Goal: Transaction & Acquisition: Purchase product/service

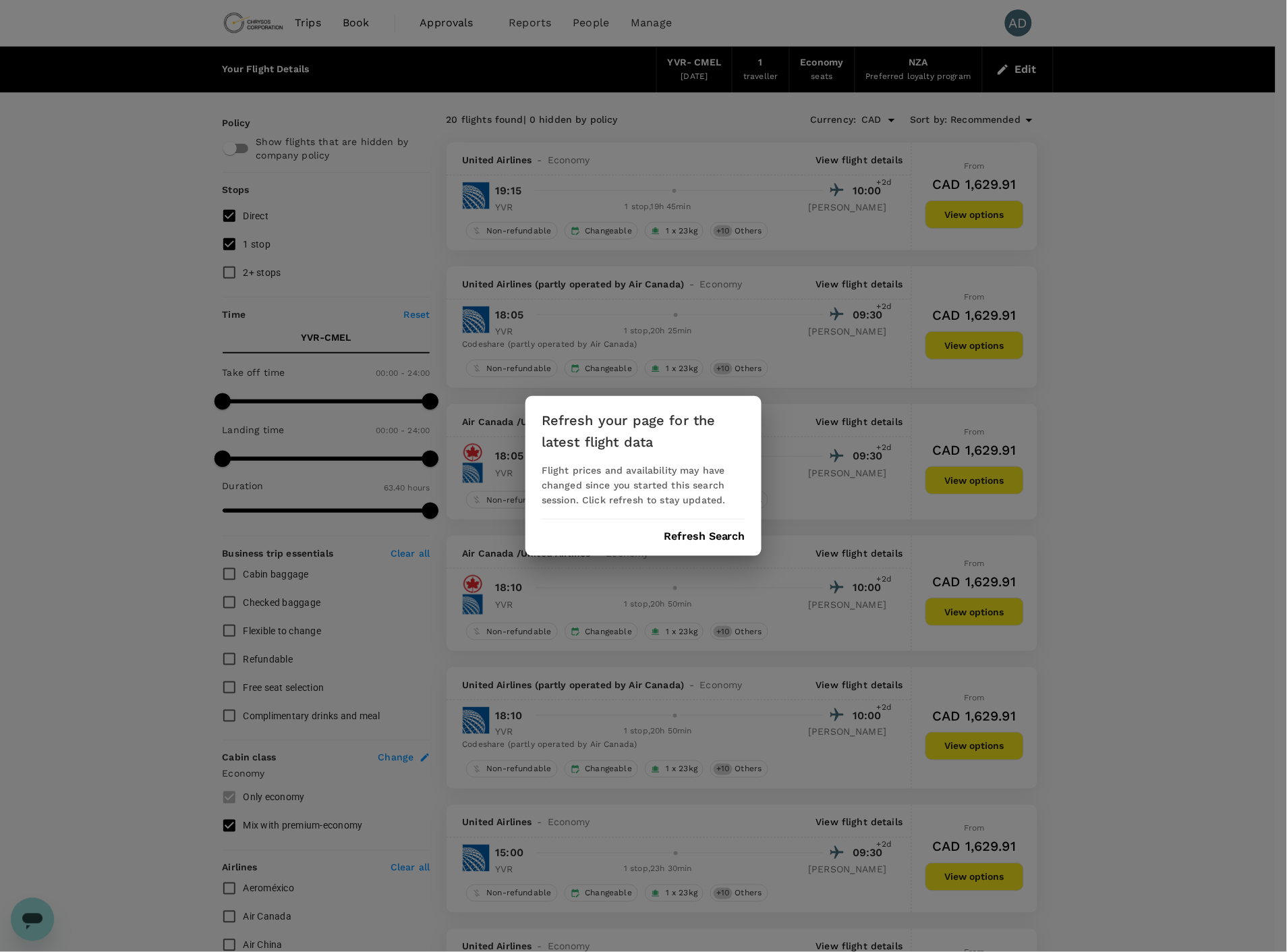
click at [699, 538] on button "Refresh Search" at bounding box center [705, 536] width 82 height 12
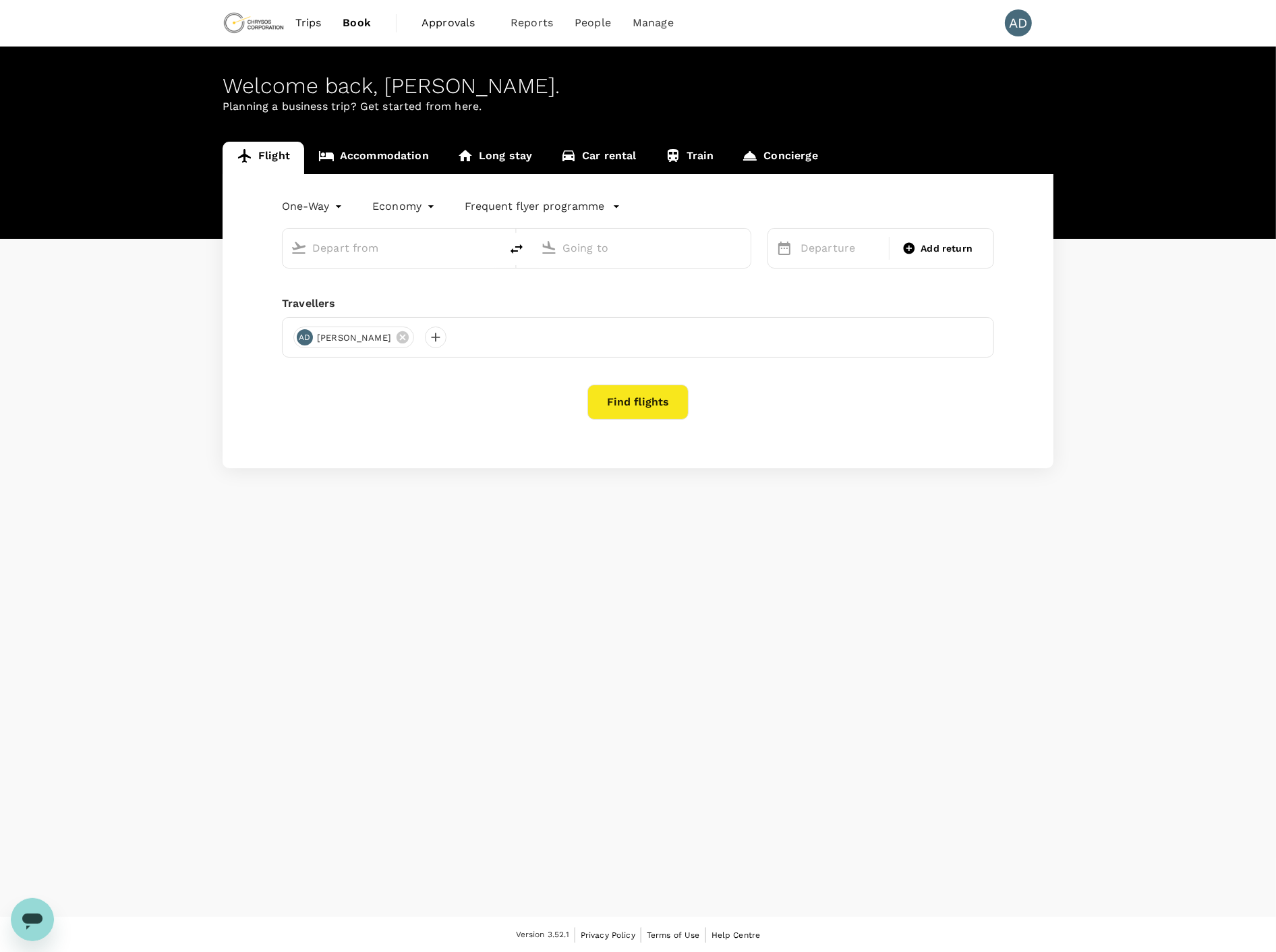
type input "Vancouver Intl (YVR)"
type input "Melbourne, Australia (any)"
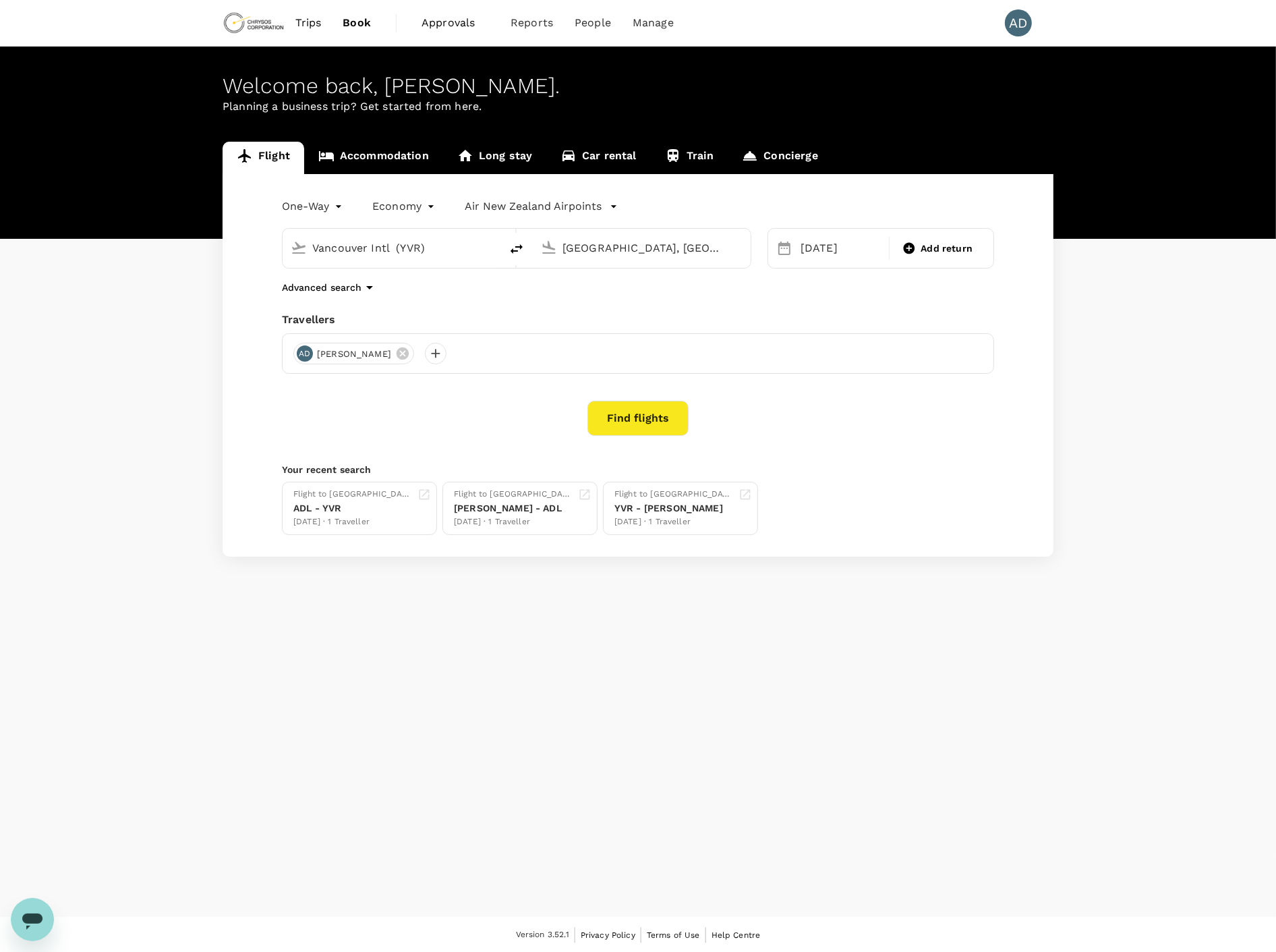
click at [104, 407] on div "Flight Accommodation Long stay Car rental Train Concierge One-Way oneway Econom…" at bounding box center [638, 349] width 1276 height 415
click at [144, 379] on div "Flight Accommodation Long stay Car rental Train Concierge One-Way oneway Econom…" at bounding box center [638, 349] width 1276 height 415
click at [634, 416] on button "Find flights" at bounding box center [638, 418] width 101 height 35
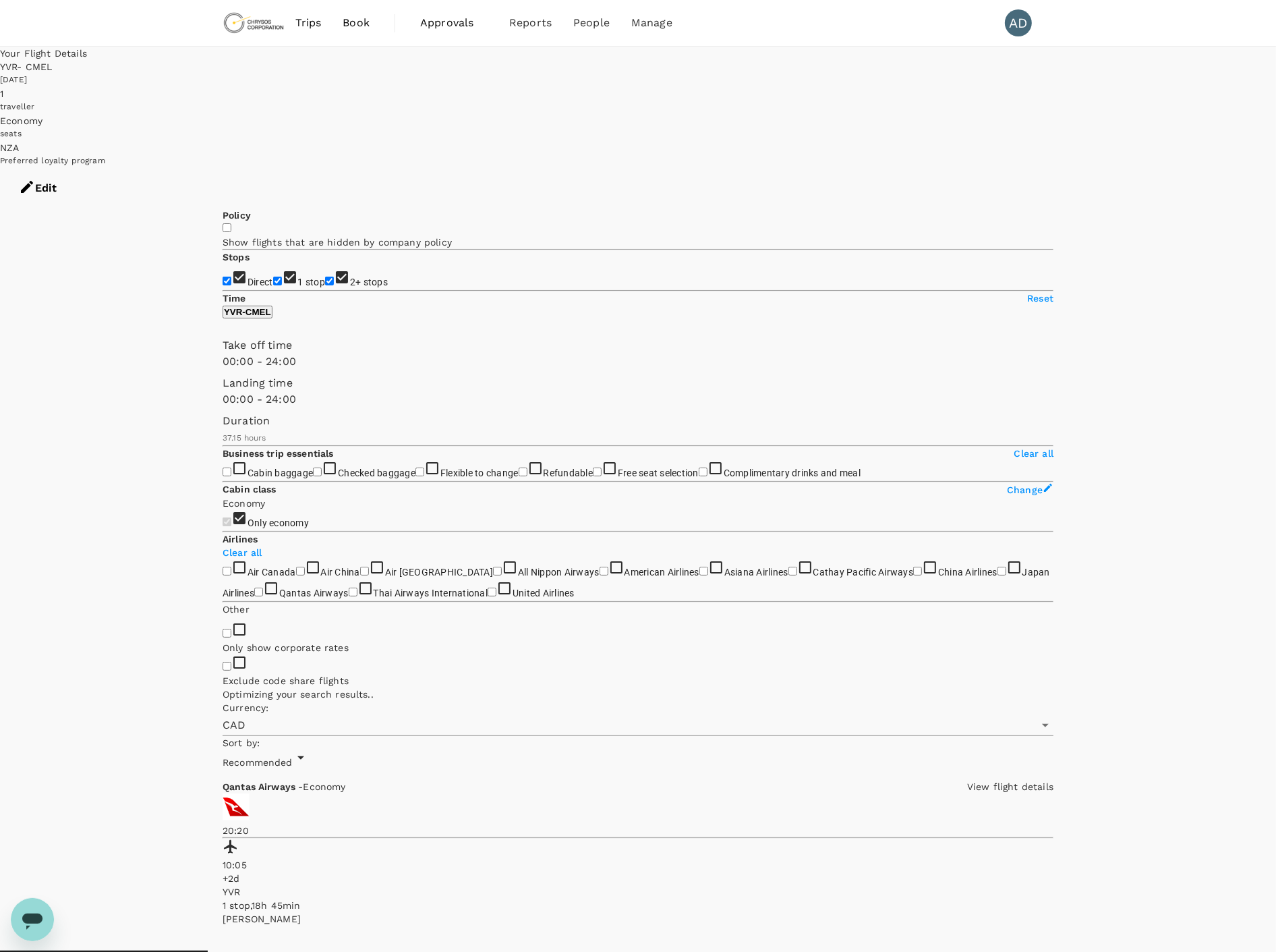
click at [325, 277] on input "2+ stops" at bounding box center [329, 281] width 9 height 9
checkbox input "false"
type input "2380"
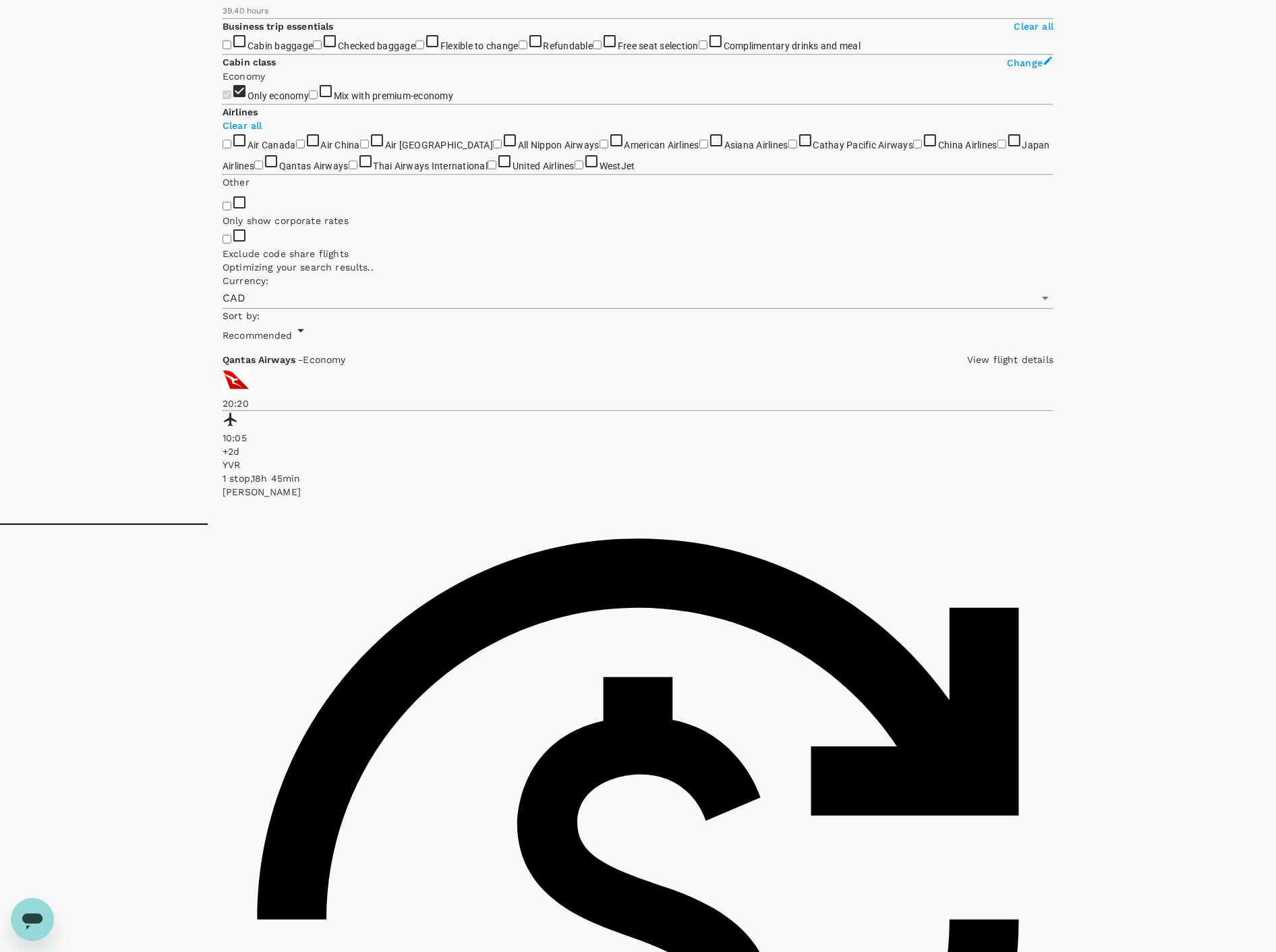
scroll to position [449, 0]
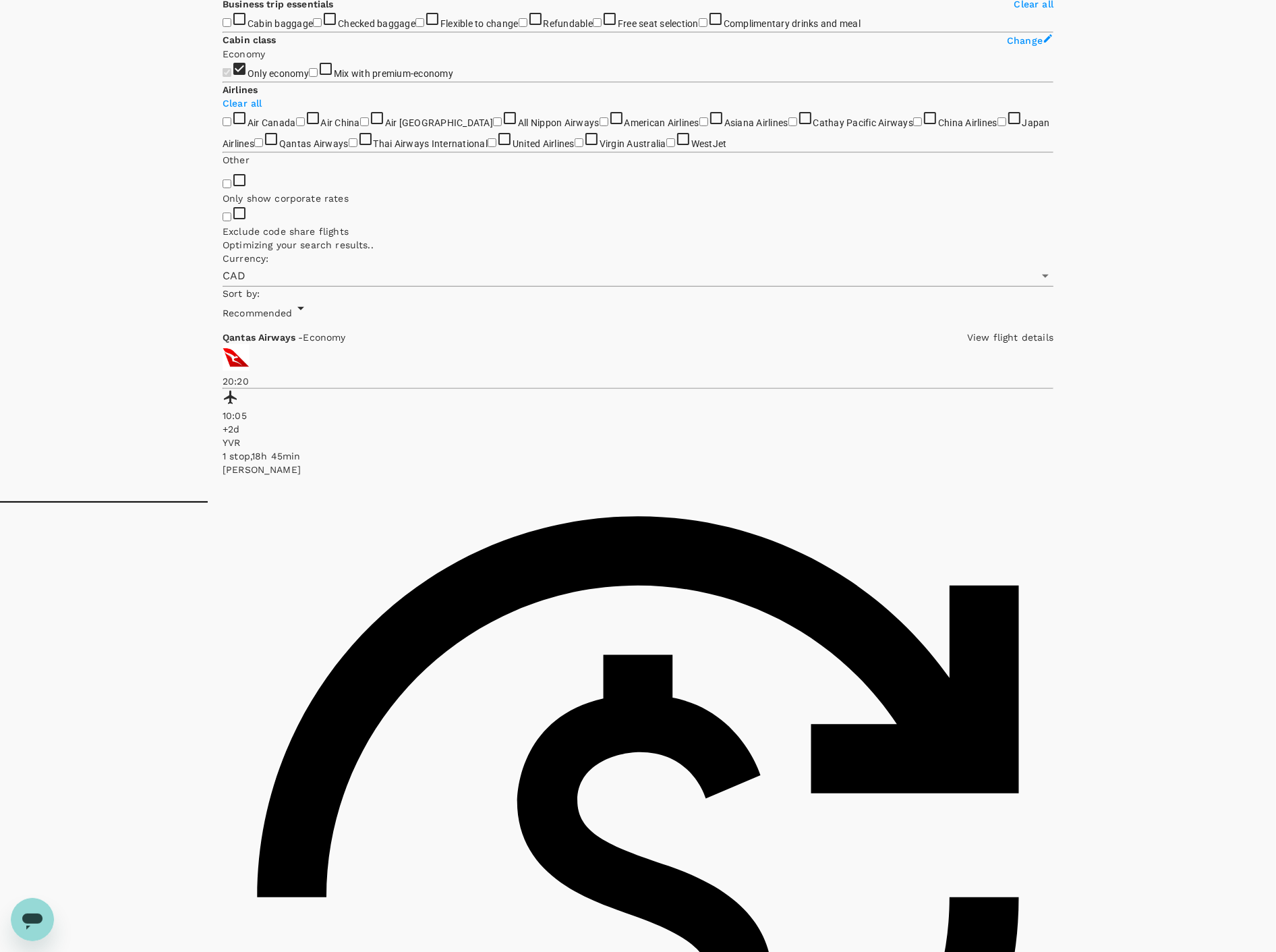
click at [488, 147] on input "United Airlines" at bounding box center [492, 143] width 9 height 9
checkbox input "true"
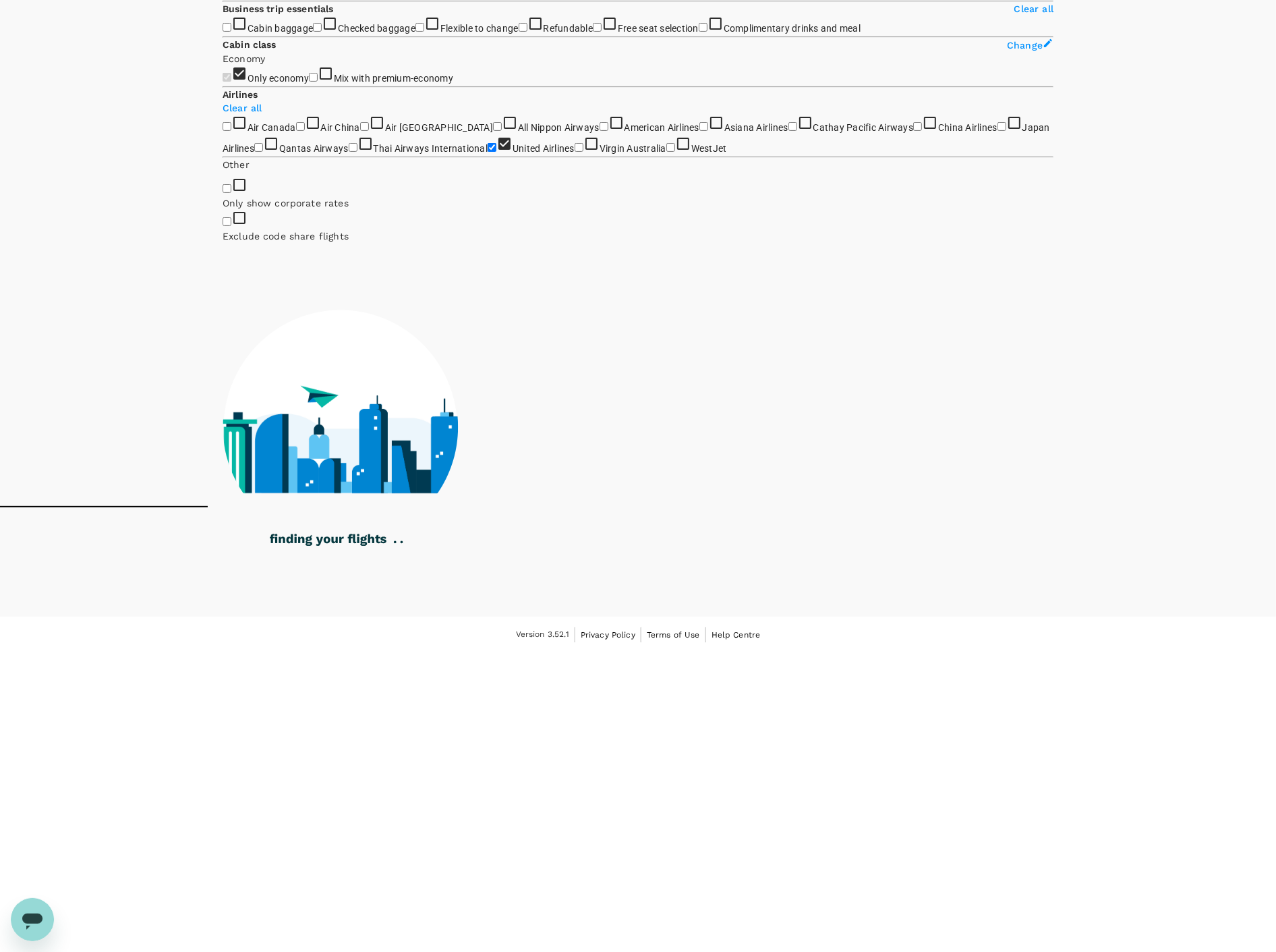
scroll to position [0, 0]
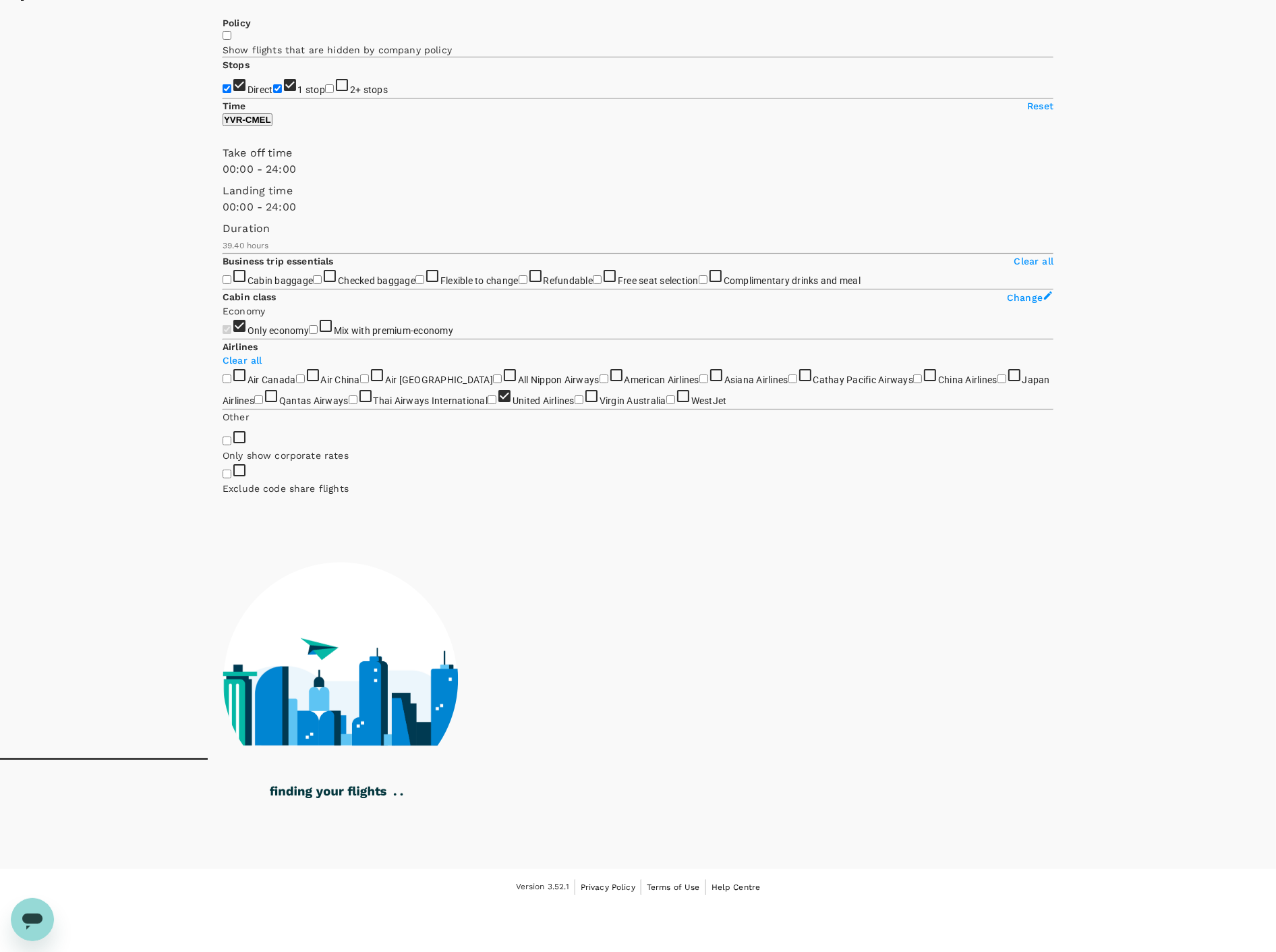
type input "3820"
checkbox input "false"
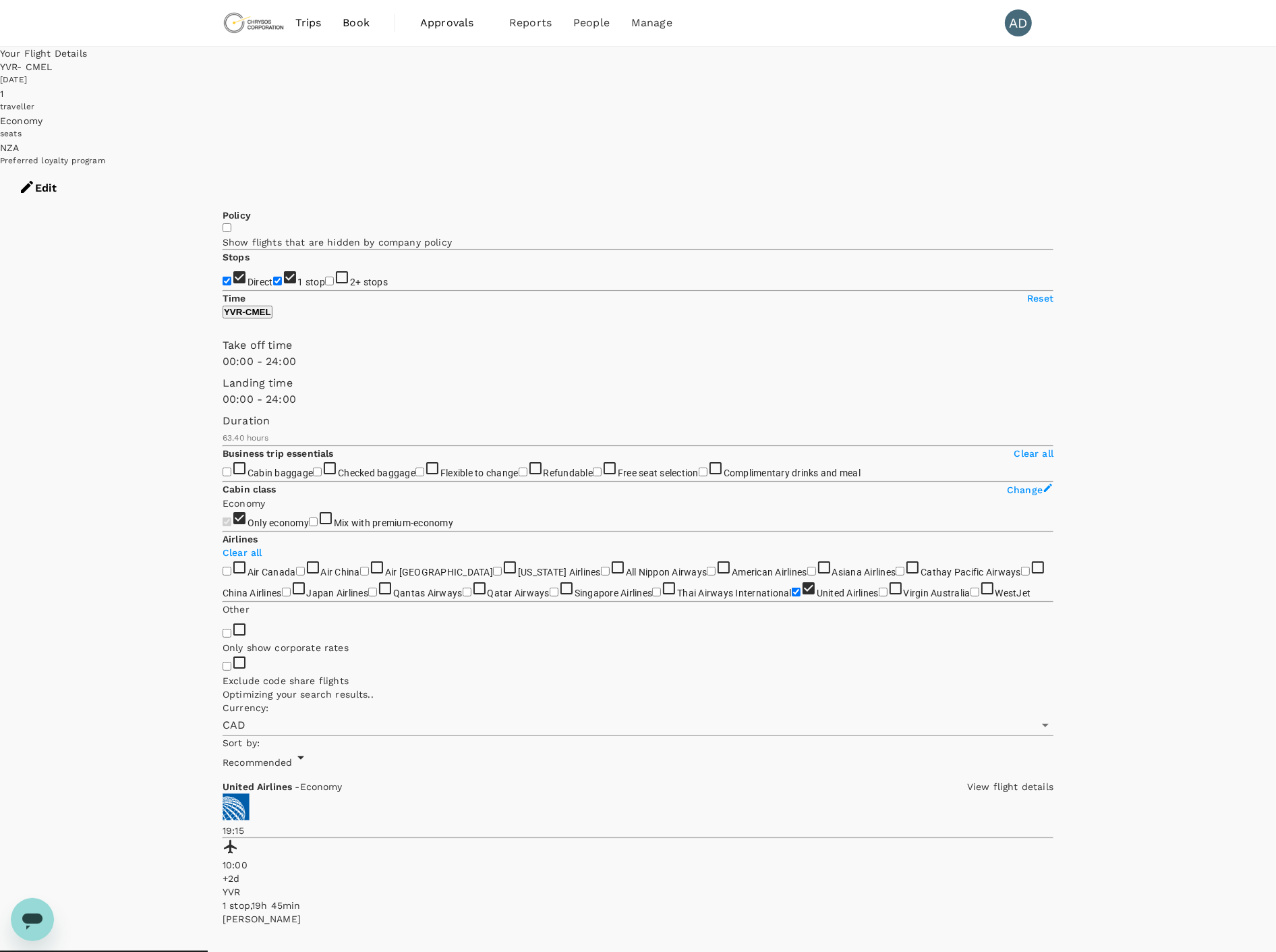
click at [967, 779] on p "View flight details" at bounding box center [1011, 786] width 86 height 13
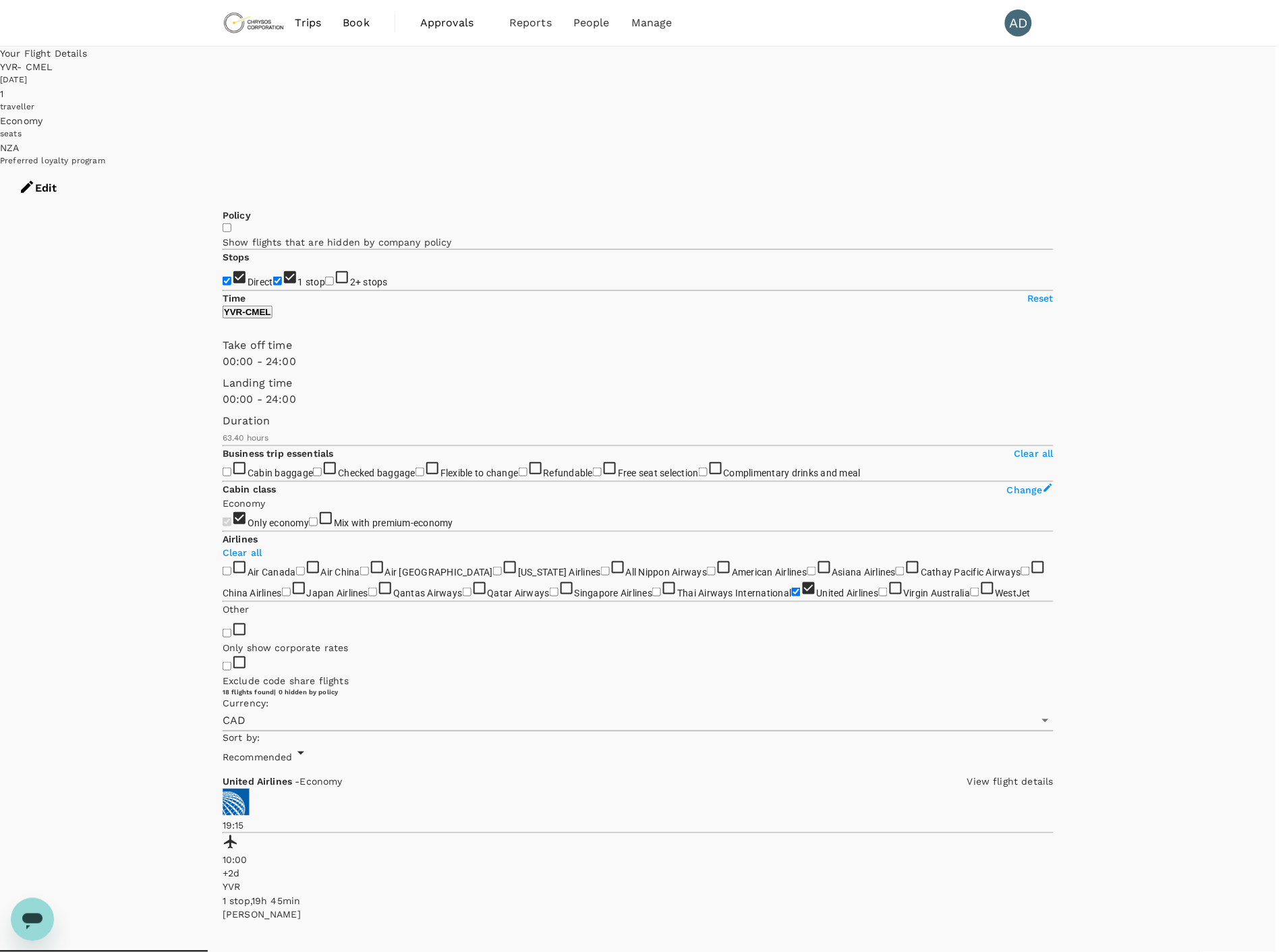
drag, startPoint x: 417, startPoint y: 670, endPoint x: 581, endPoint y: 665, distance: 164.1
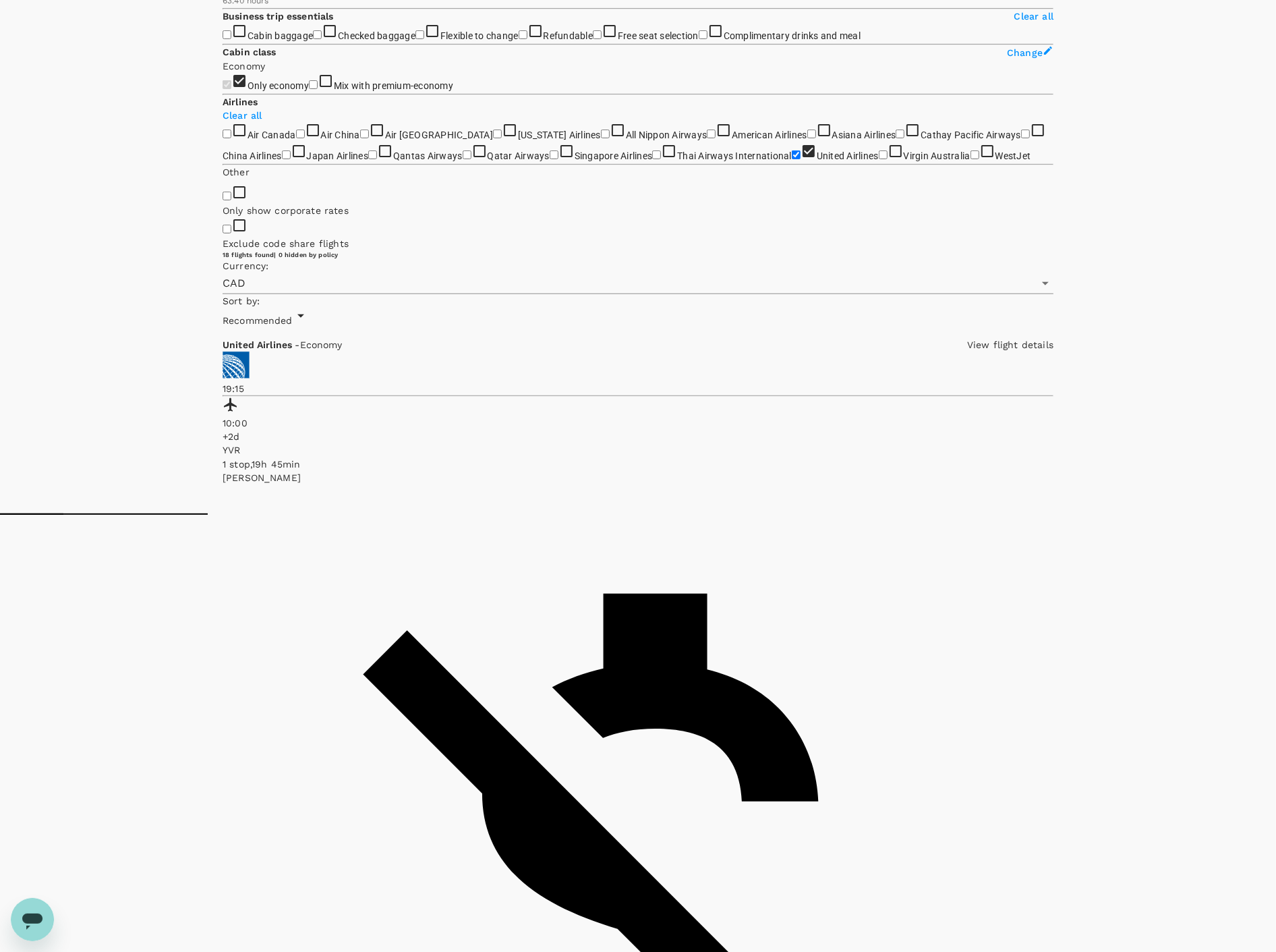
scroll to position [536, 0]
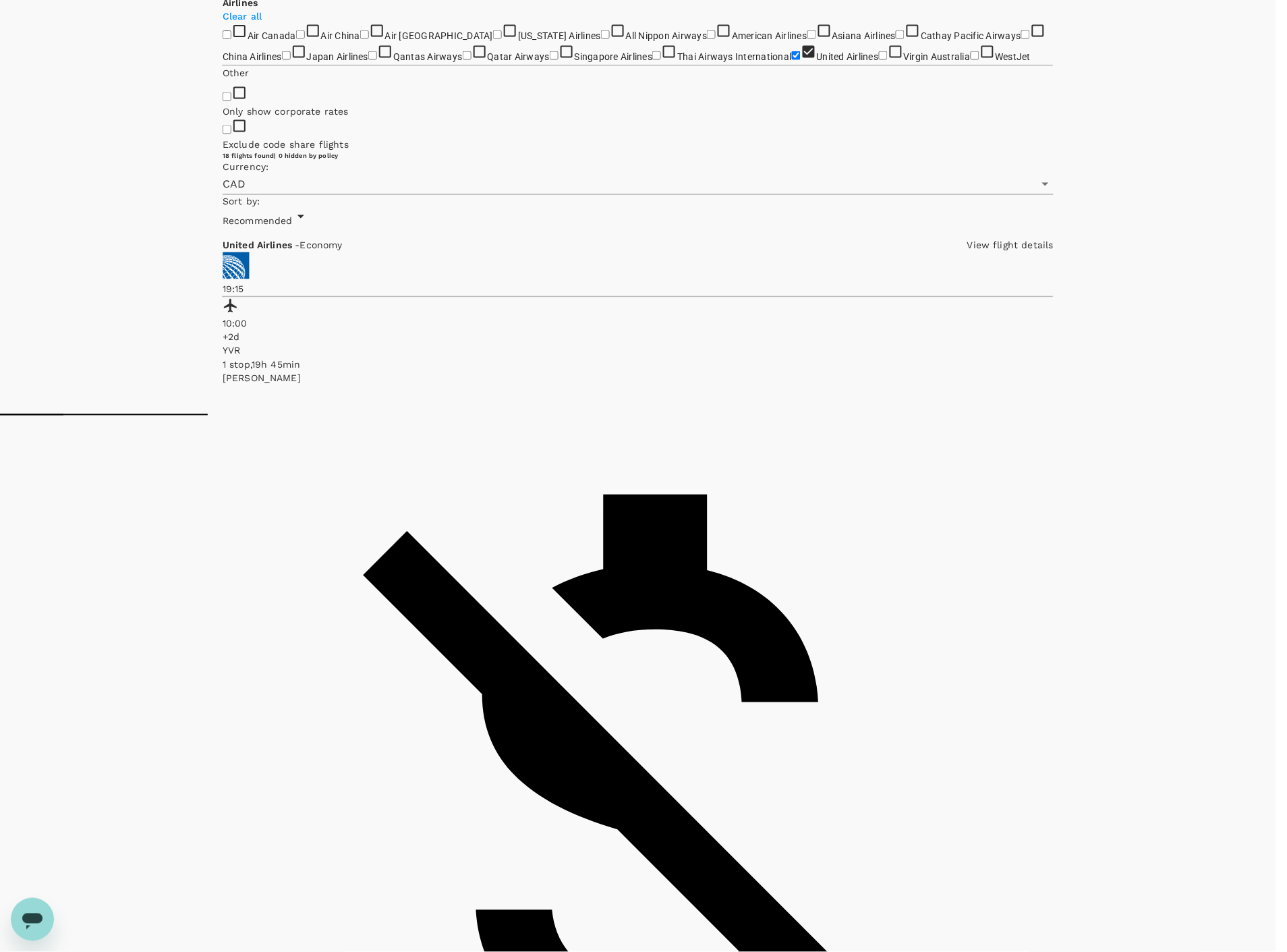
drag, startPoint x: 491, startPoint y: 610, endPoint x: 555, endPoint y: 611, distance: 64.0
drag, startPoint x: 554, startPoint y: 612, endPoint x: 482, endPoint y: 425, distance: 200.4
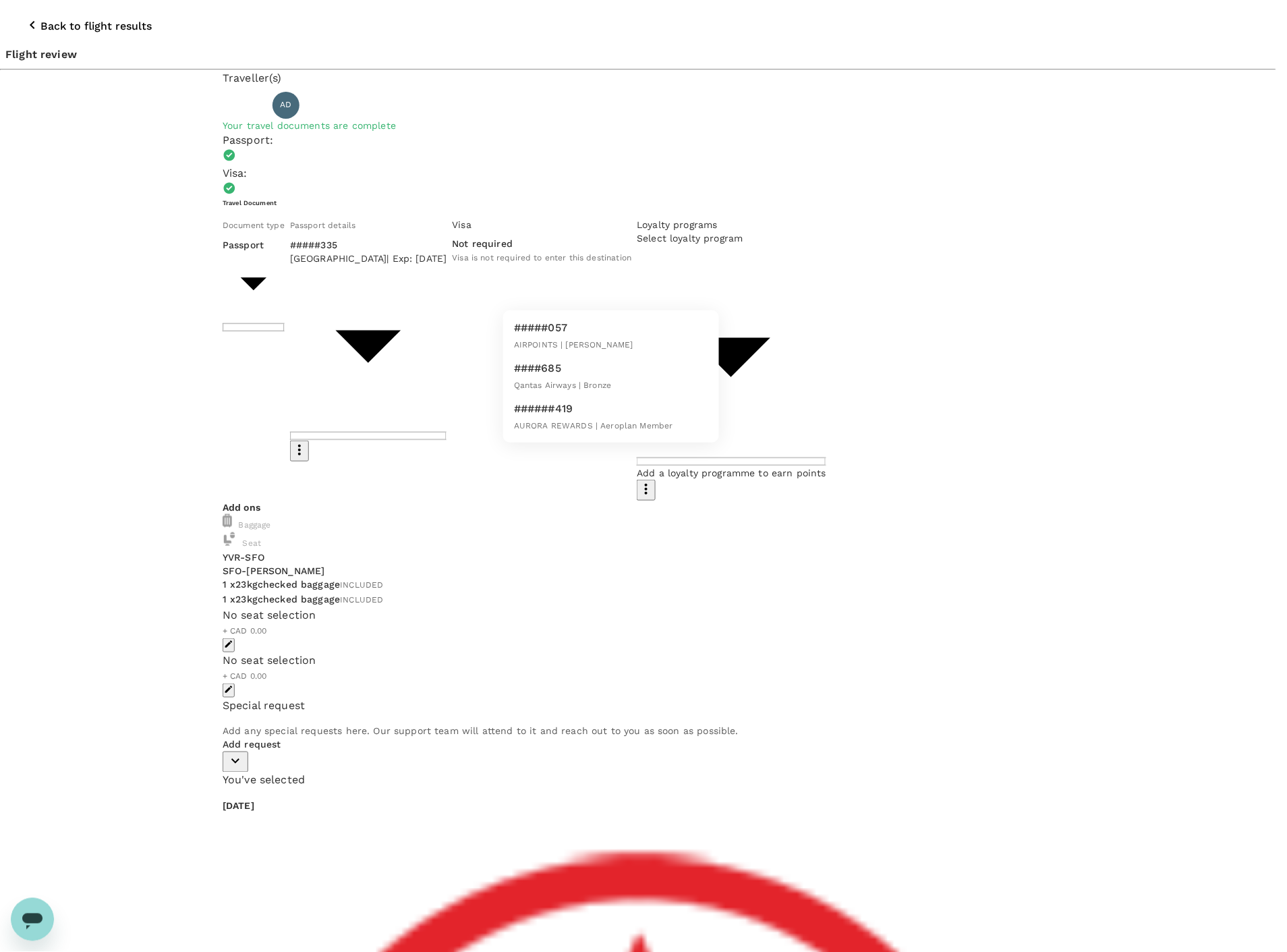
click at [623, 421] on span "AURORA REWARDS | Aeroplan Member" at bounding box center [594, 425] width 159 height 10
type input "e999bb0c-fbdf-4c63-8b7d-1339c6e8d980"
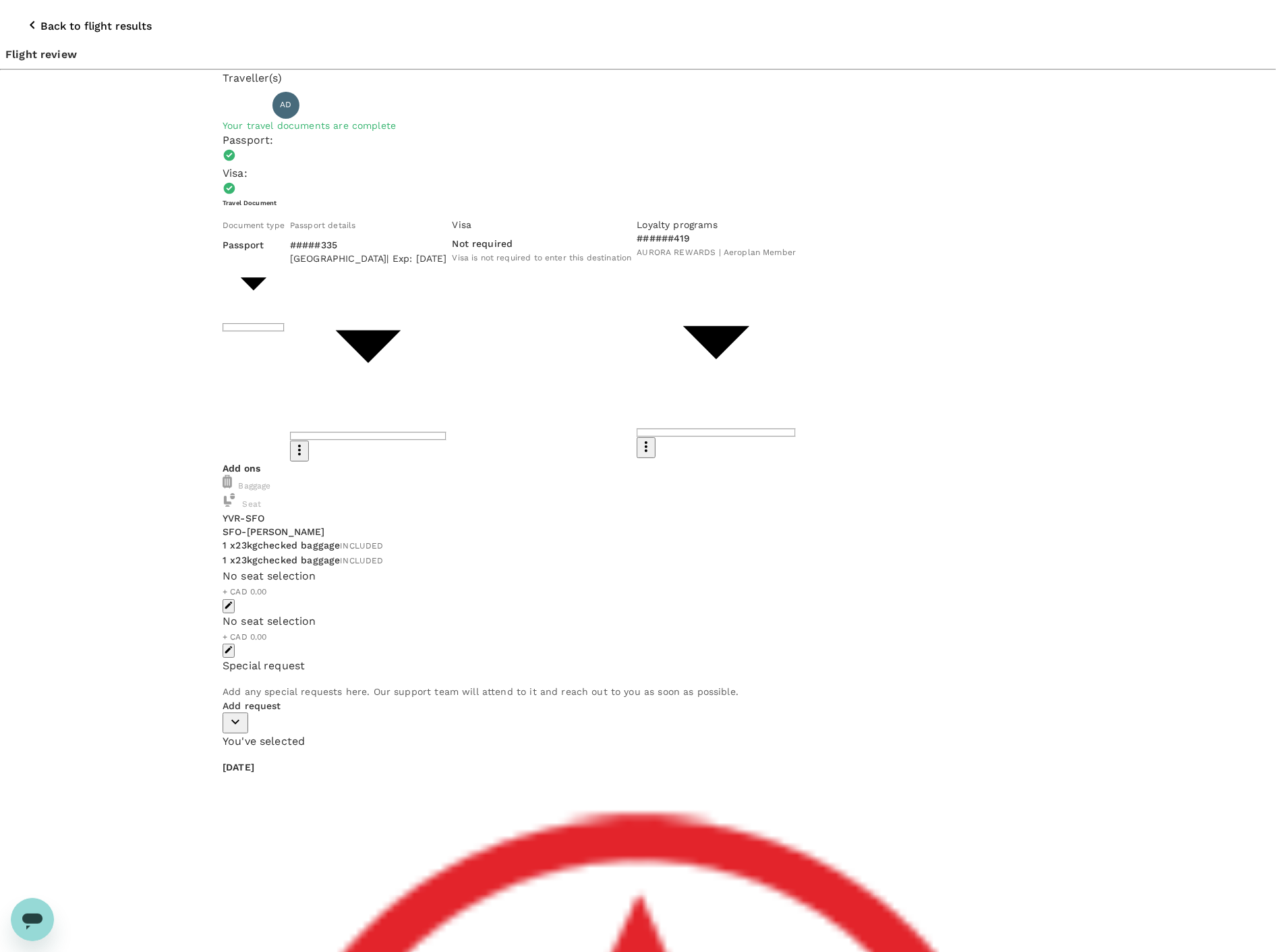
click at [274, 699] on p "Add request" at bounding box center [637, 706] width 831 height 13
click at [243, 714] on icon "button" at bounding box center [236, 722] width 16 height 16
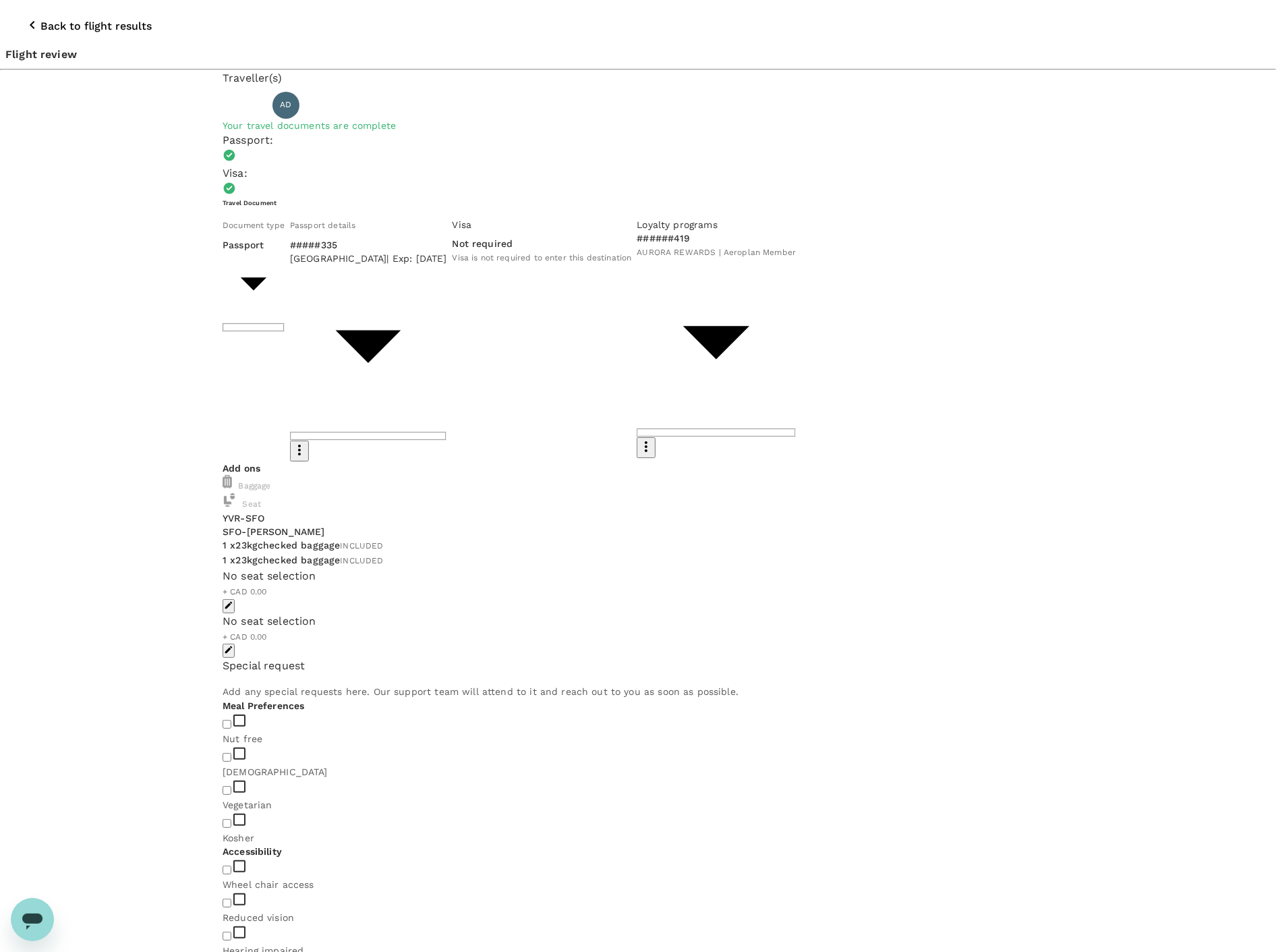
click at [231, 786] on input "checkbox" at bounding box center [227, 791] width 9 height 9
checkbox input "true"
